Goal: Task Accomplishment & Management: Manage account settings

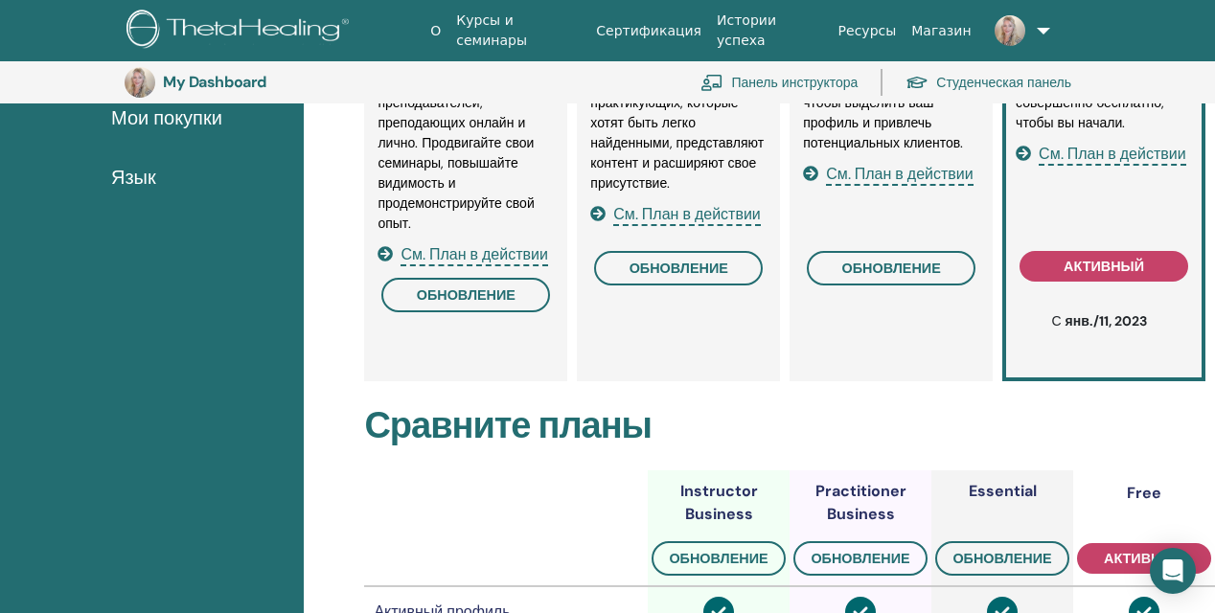
scroll to position [485, 0]
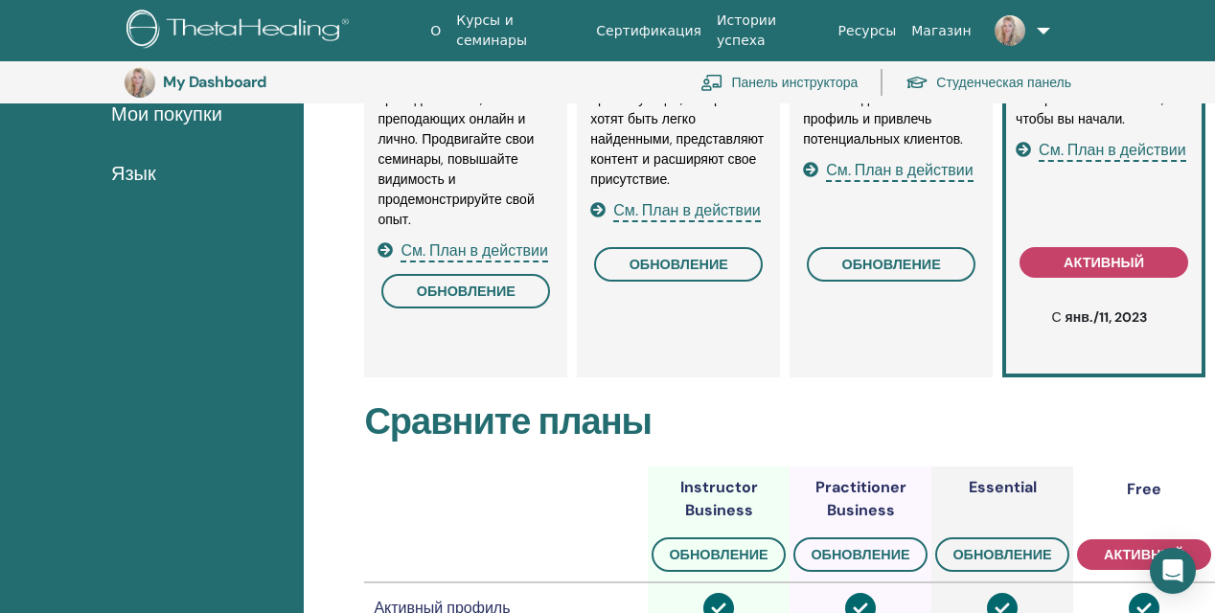
click at [480, 250] on span "См. План в действии" at bounding box center [474, 251] width 148 height 22
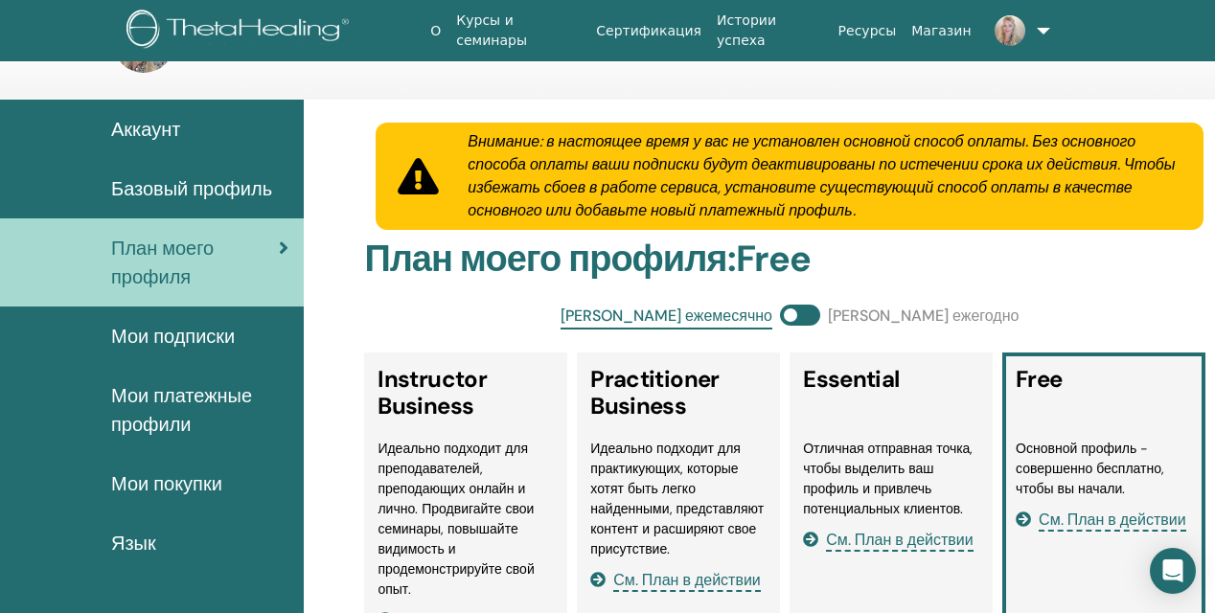
scroll to position [63, 0]
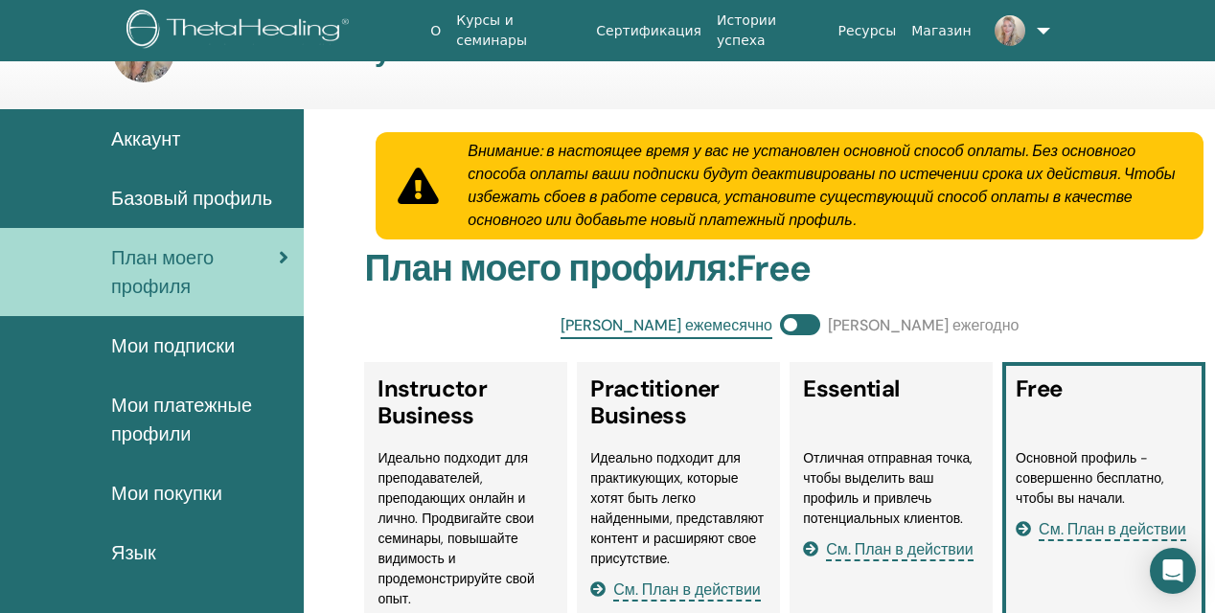
click at [229, 408] on span "Мои платежные профили" at bounding box center [199, 419] width 177 height 57
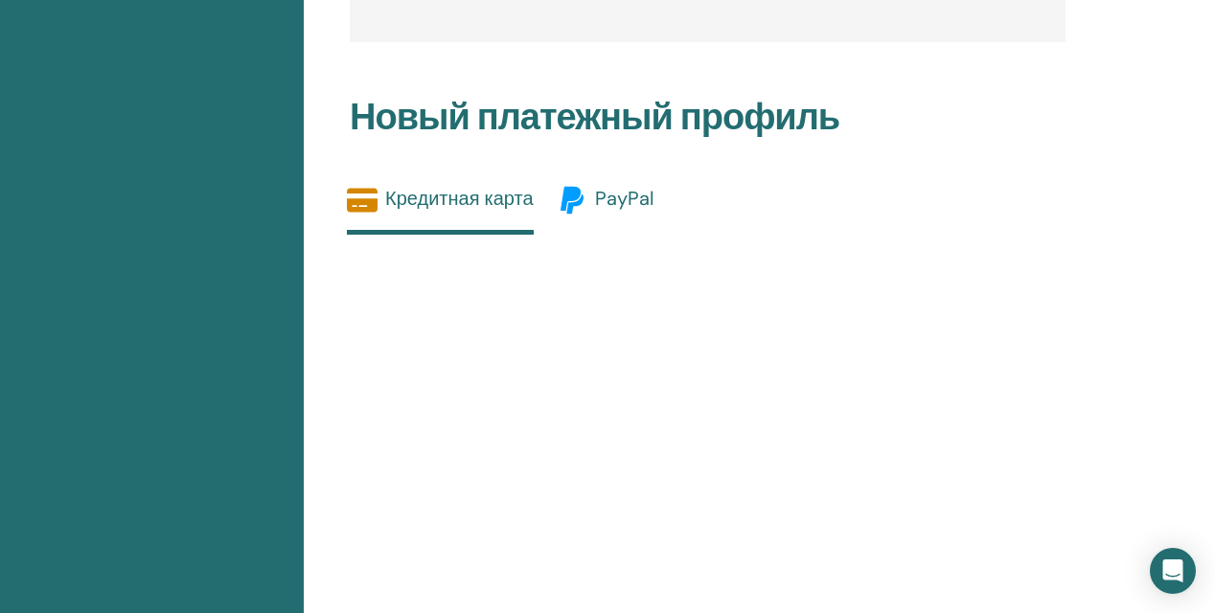
scroll to position [680, 1]
click at [640, 210] on span "PayPal" at bounding box center [624, 198] width 58 height 25
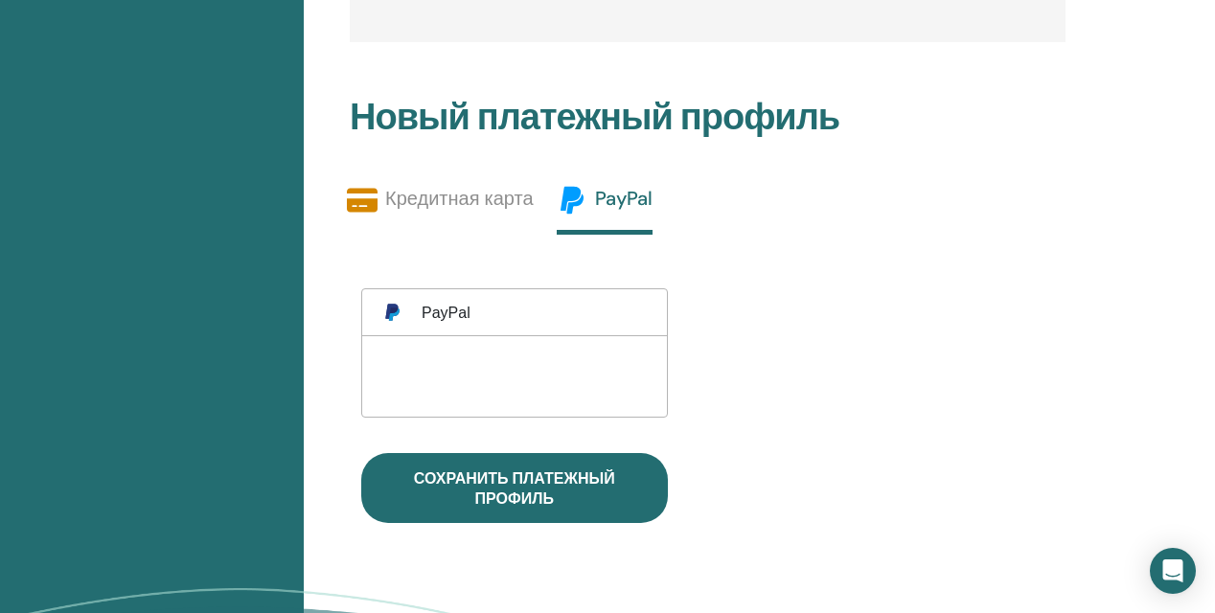
scroll to position [680, 0]
click at [528, 210] on link "Кредитная карта" at bounding box center [440, 207] width 187 height 45
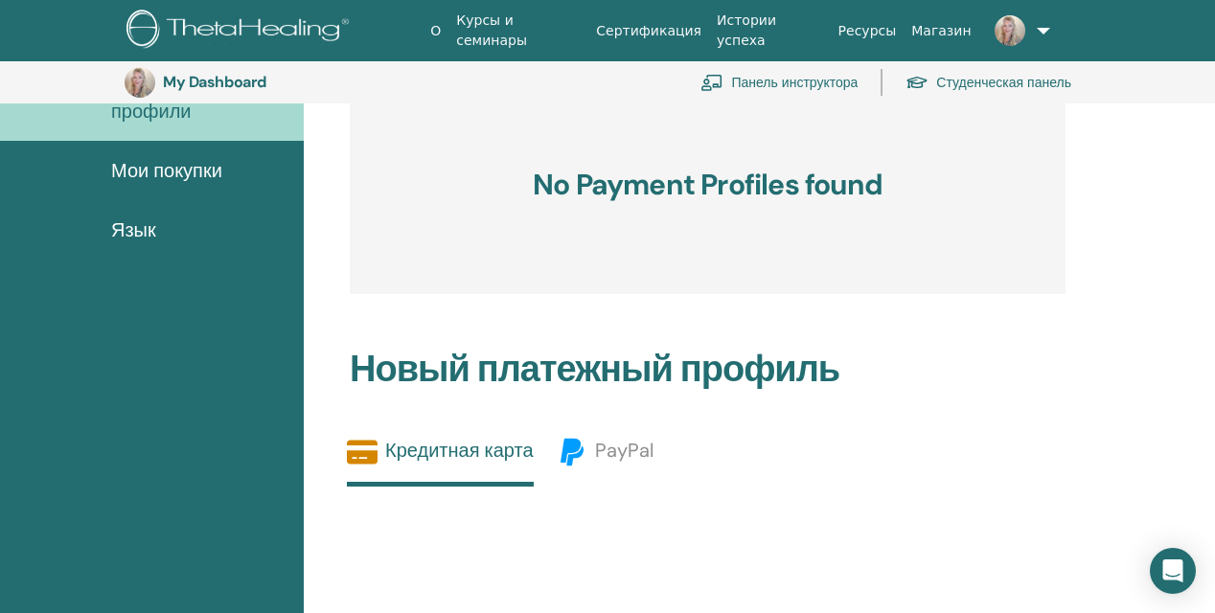
scroll to position [426, 0]
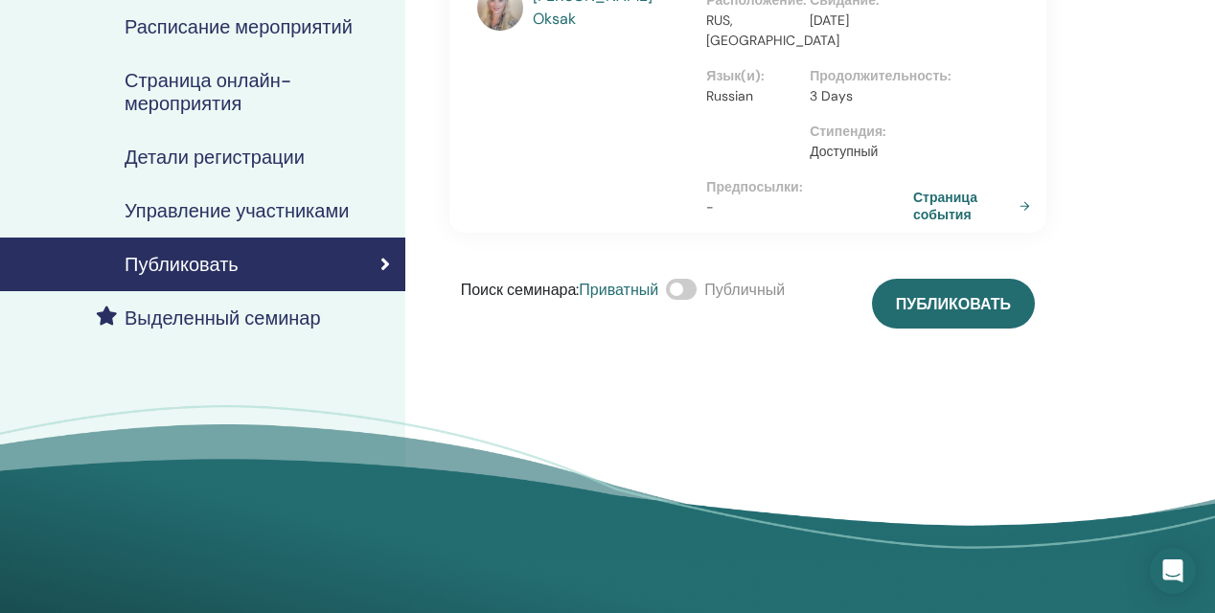
scroll to position [285, 0]
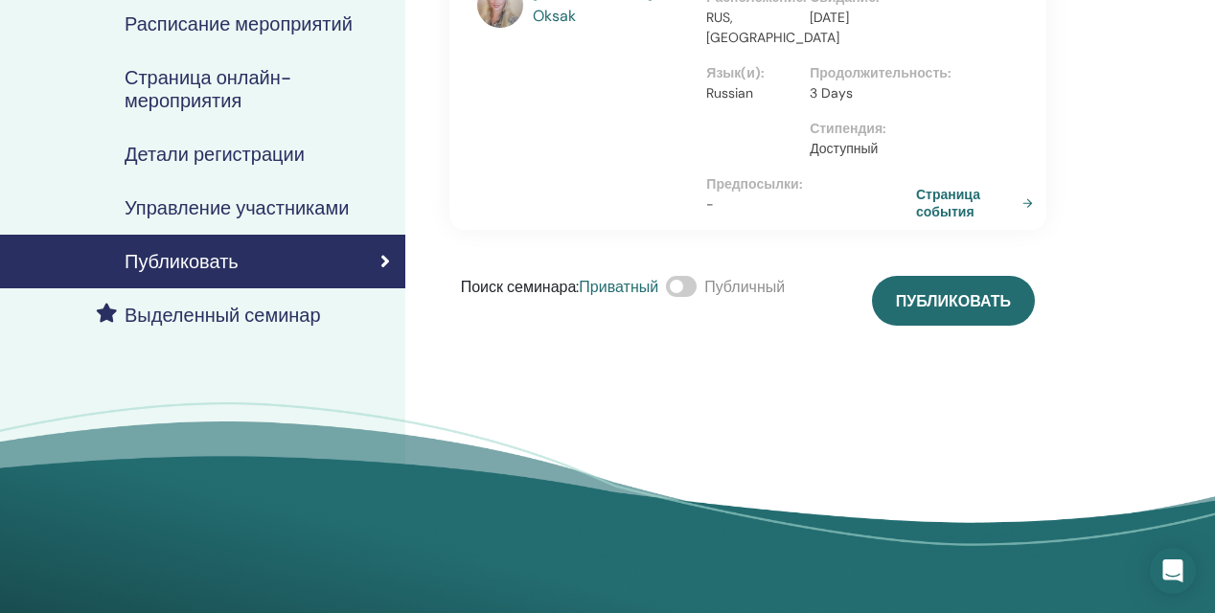
click at [942, 204] on link "Страница события" at bounding box center [978, 203] width 125 height 34
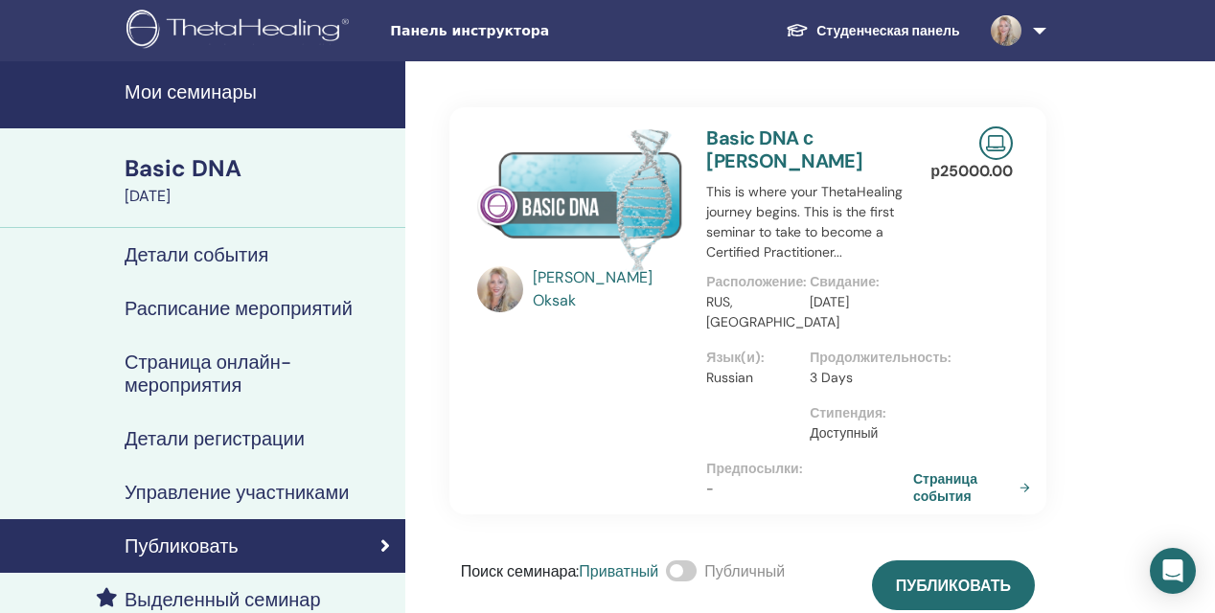
scroll to position [0, 0]
click at [983, 140] on img at bounding box center [996, 143] width 34 height 34
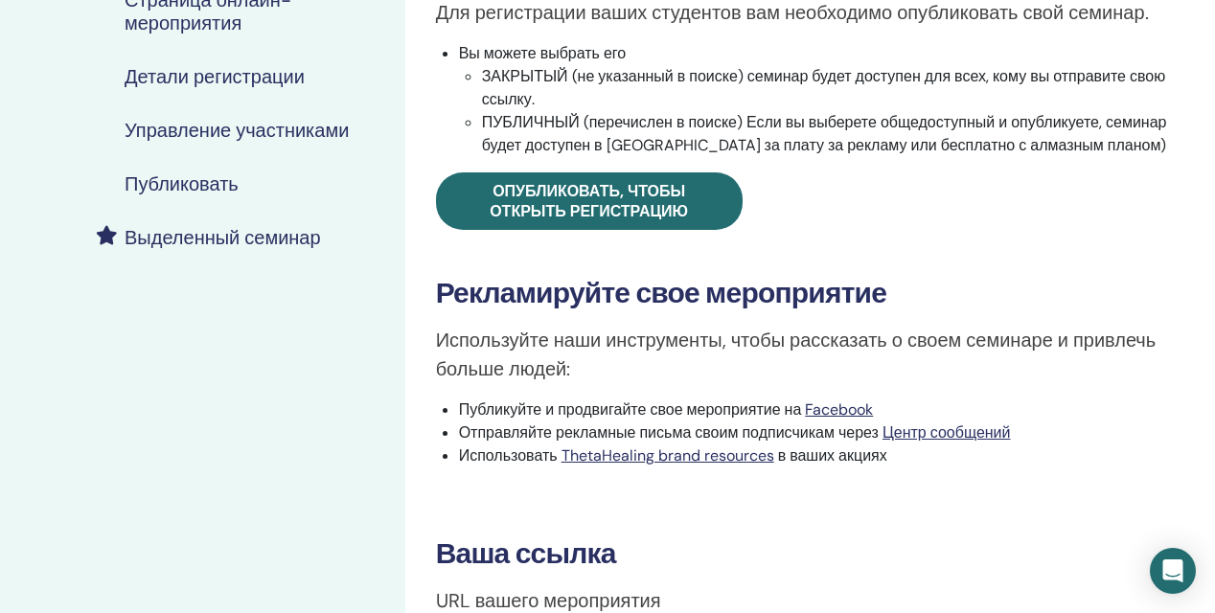
scroll to position [366, 0]
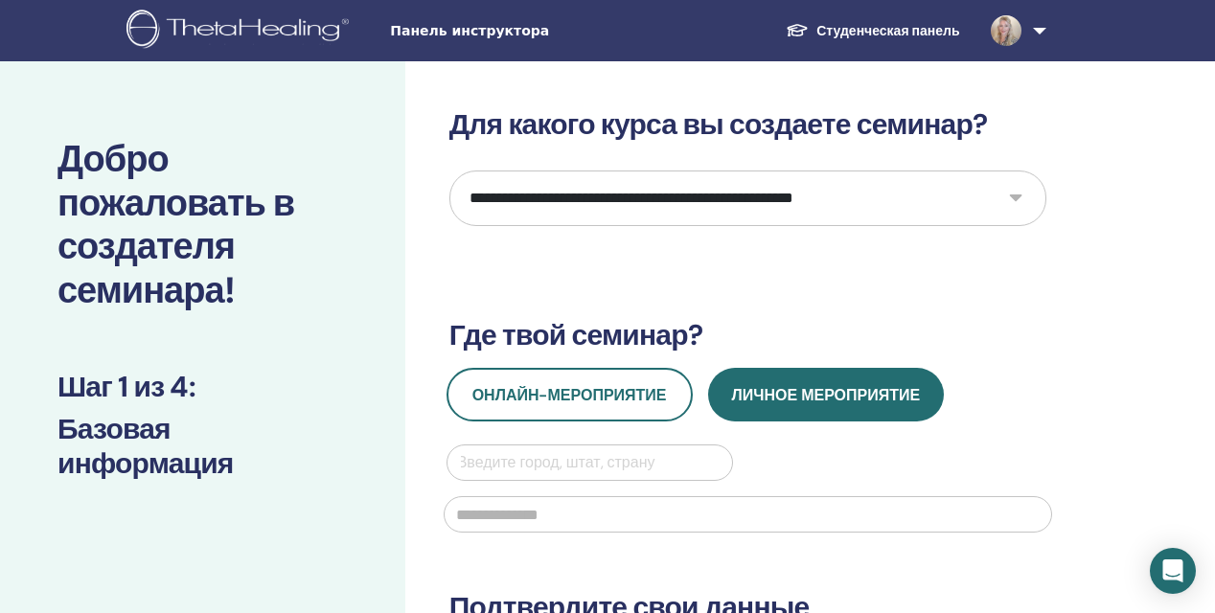
select select "*"
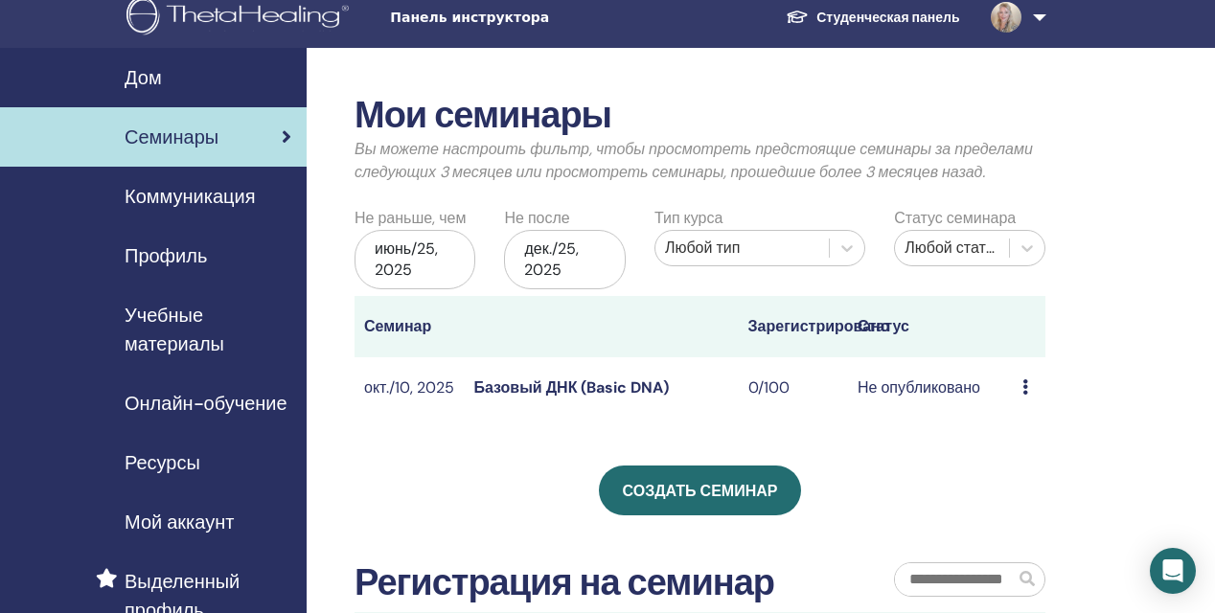
scroll to position [13, 0]
click at [596, 384] on link "Базовый ДНК (Basic DNA)" at bounding box center [570, 387] width 195 height 20
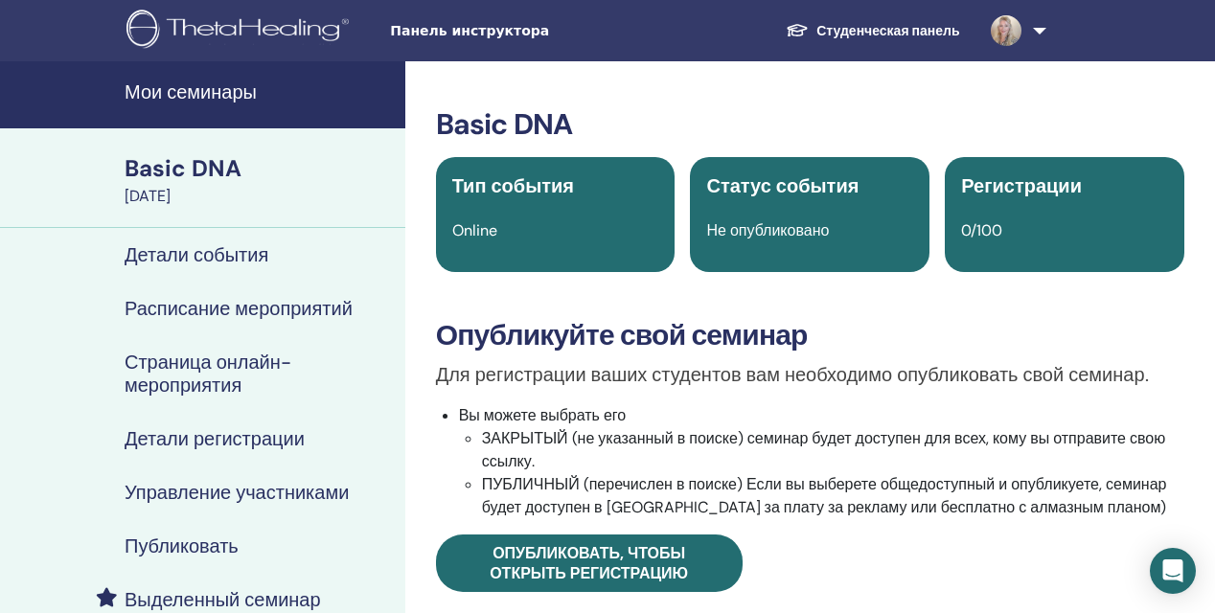
click at [539, 193] on span "Тип события" at bounding box center [513, 185] width 122 height 25
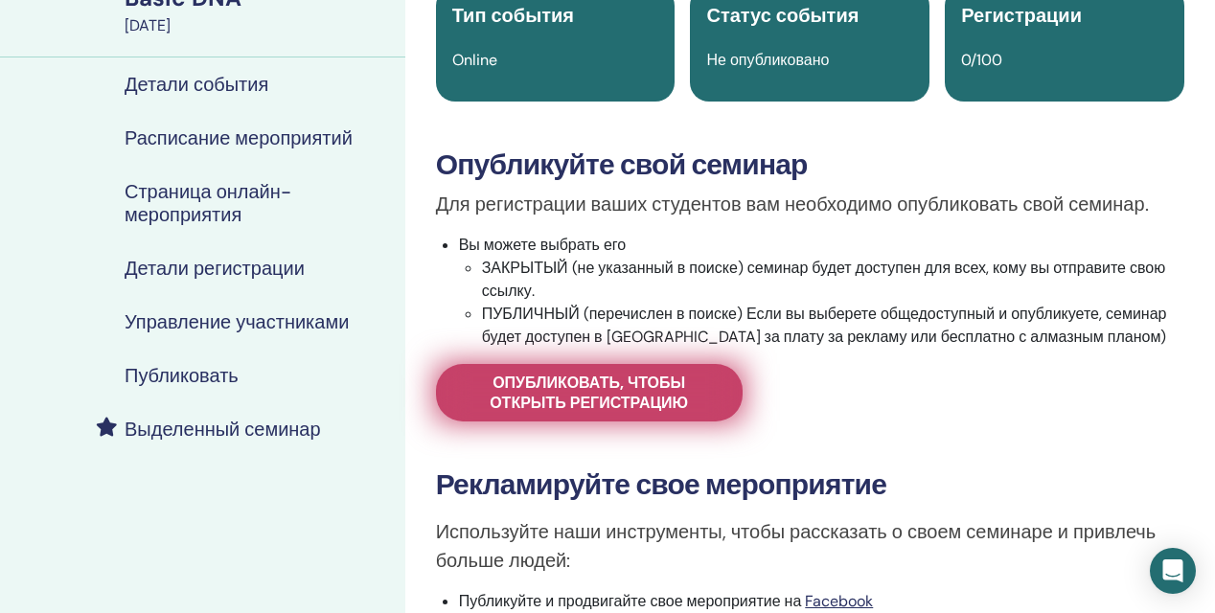
scroll to position [179, 0]
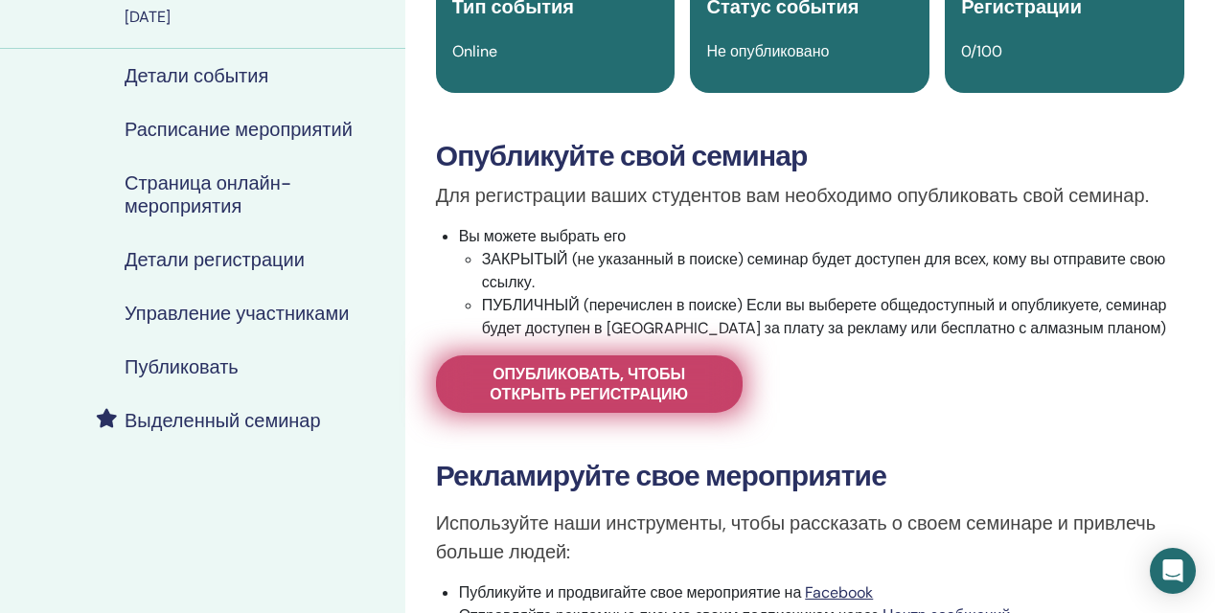
click at [678, 390] on span "Опубликовать, чтобы открыть регистрацию" at bounding box center [589, 384] width 259 height 40
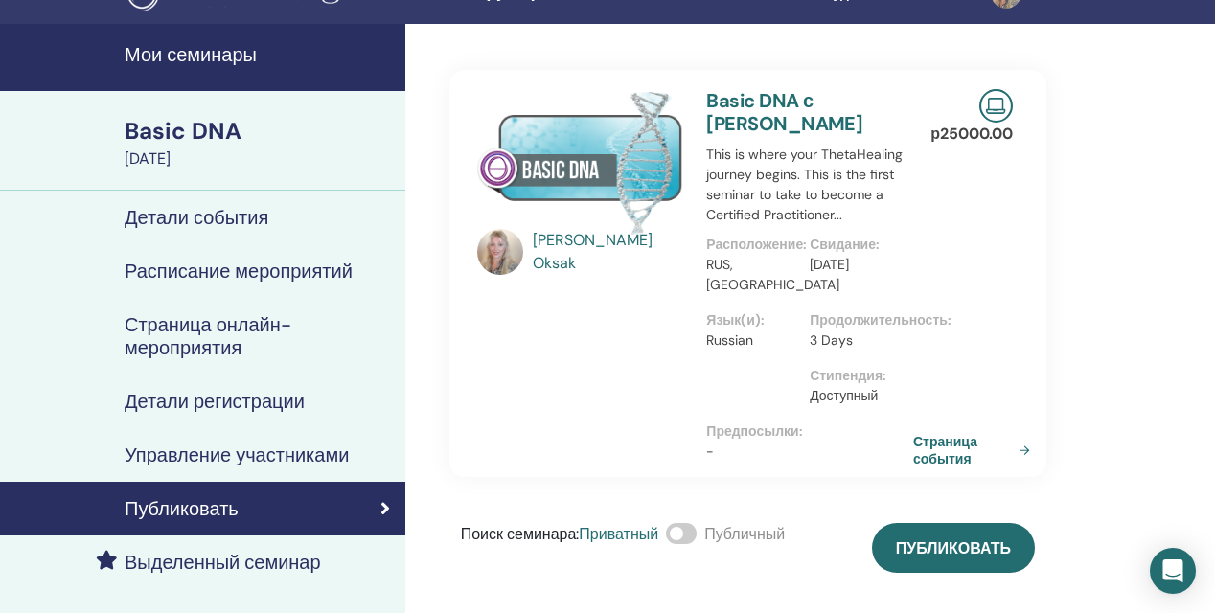
scroll to position [35, 0]
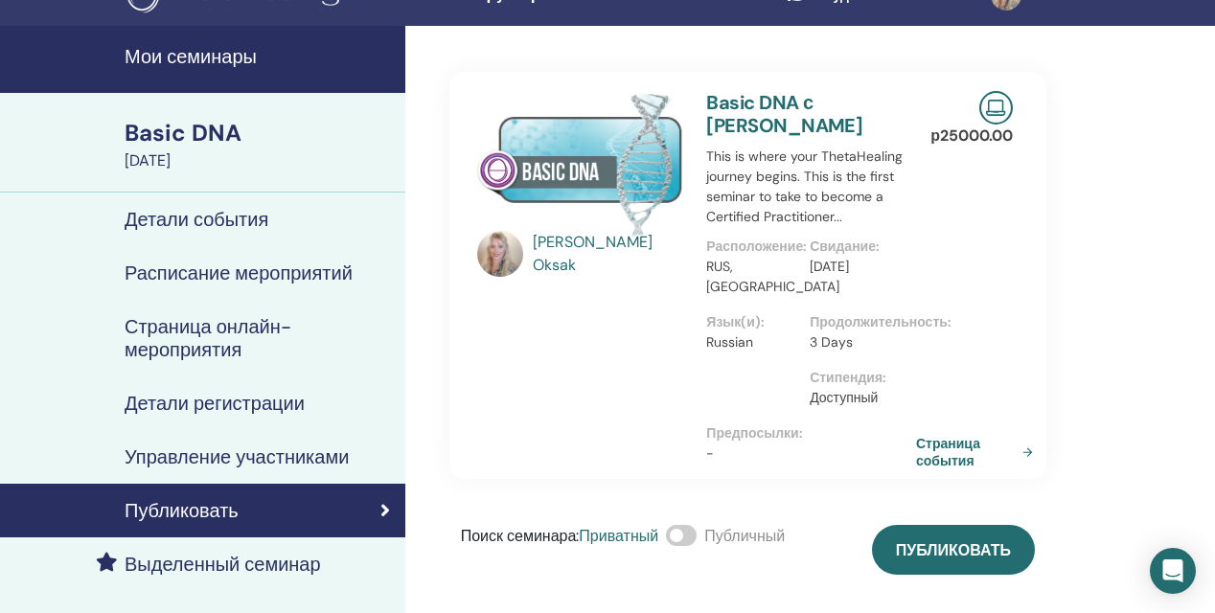
click at [1014, 450] on link "Страница события" at bounding box center [978, 452] width 125 height 34
